Goal: Obtain resource: Obtain resource

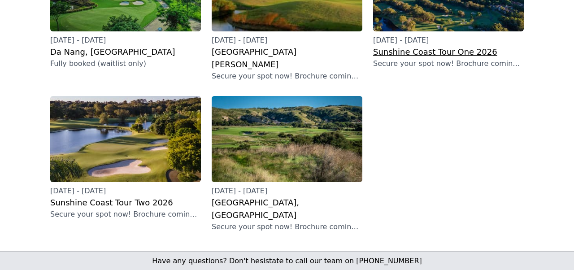
scroll to position [342, 0]
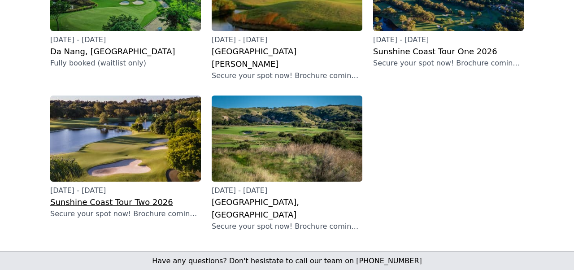
click at [99, 196] on h2 "Sunshine Coast Tour Two 2026" at bounding box center [125, 202] width 151 height 13
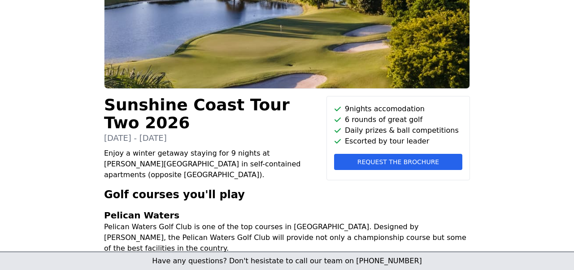
scroll to position [112, 0]
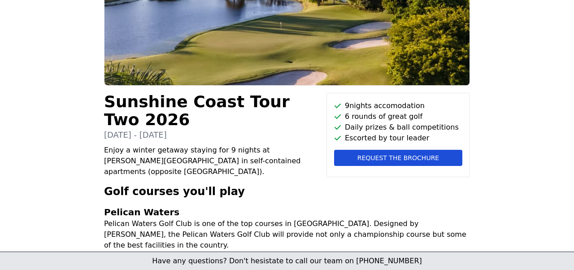
click at [381, 157] on span "Request the brochure" at bounding box center [398, 157] width 82 height 9
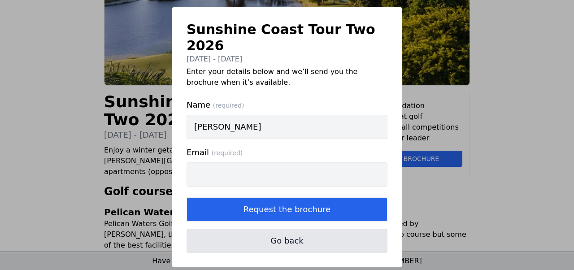
type input "[PERSON_NAME]"
click at [196, 166] on input "Email (required)" at bounding box center [287, 174] width 201 height 24
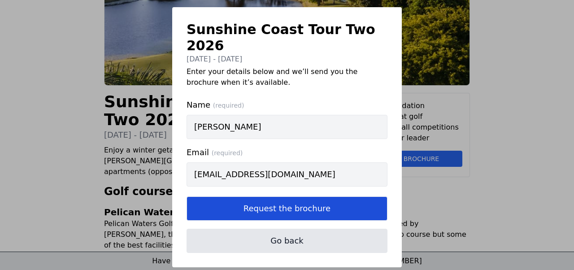
click at [220, 197] on button "Request the brochure" at bounding box center [287, 208] width 201 height 24
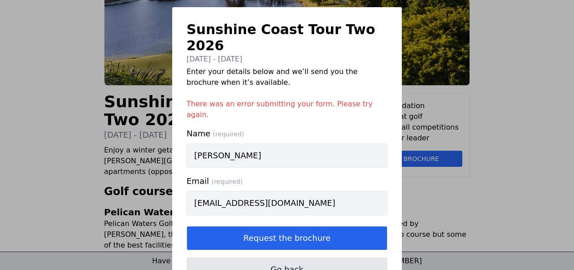
click at [217, 191] on input "[EMAIL_ADDRESS][DOMAIN_NAME]" at bounding box center [287, 203] width 201 height 24
click at [323, 191] on input "[EMAIL_ADDRESS][DOMAIN_NAME]" at bounding box center [287, 203] width 201 height 24
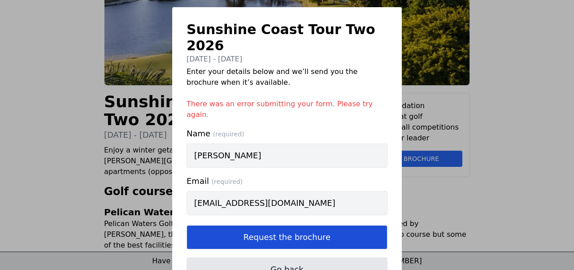
type input "[EMAIL_ADDRESS][DOMAIN_NAME]"
click at [291, 225] on button "Request the brochure" at bounding box center [287, 237] width 201 height 24
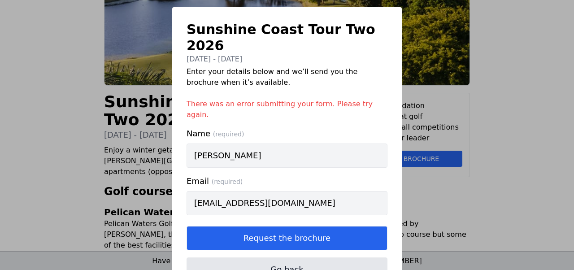
drag, startPoint x: 291, startPoint y: 209, endPoint x: 276, endPoint y: 216, distance: 16.2
click at [283, 226] on button "Request the brochure" at bounding box center [287, 238] width 201 height 24
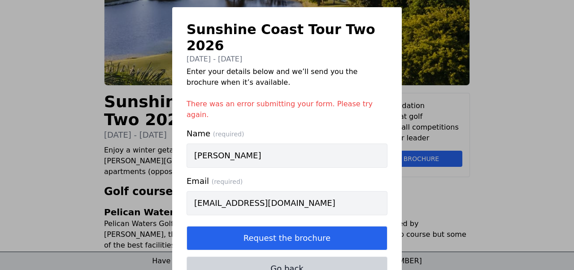
click at [289, 257] on button "Go back" at bounding box center [287, 269] width 201 height 24
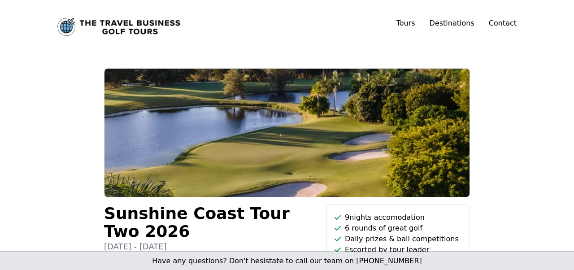
scroll to position [0, 0]
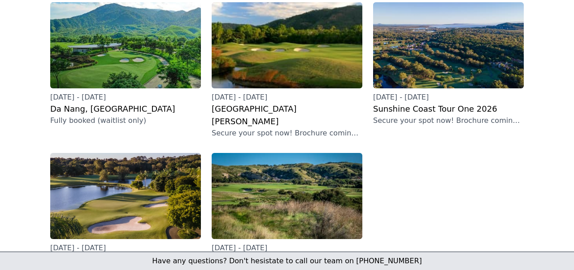
scroll to position [283, 0]
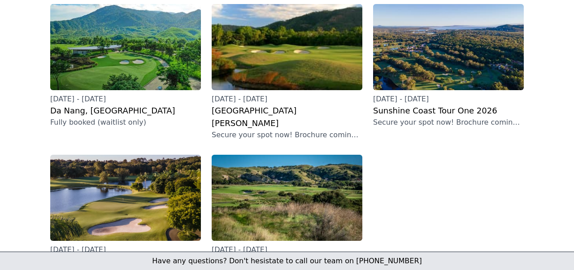
click at [298, 255] on h2 "[GEOGRAPHIC_DATA], [GEOGRAPHIC_DATA]" at bounding box center [287, 267] width 151 height 25
